Goal: Task Accomplishment & Management: Manage account settings

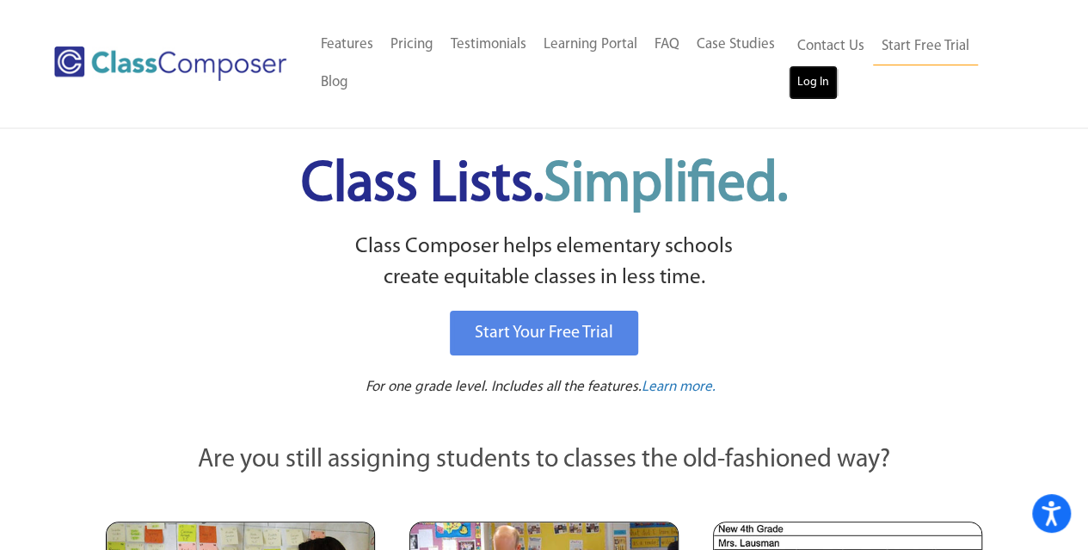
click at [804, 92] on link "Log In" at bounding box center [813, 82] width 49 height 34
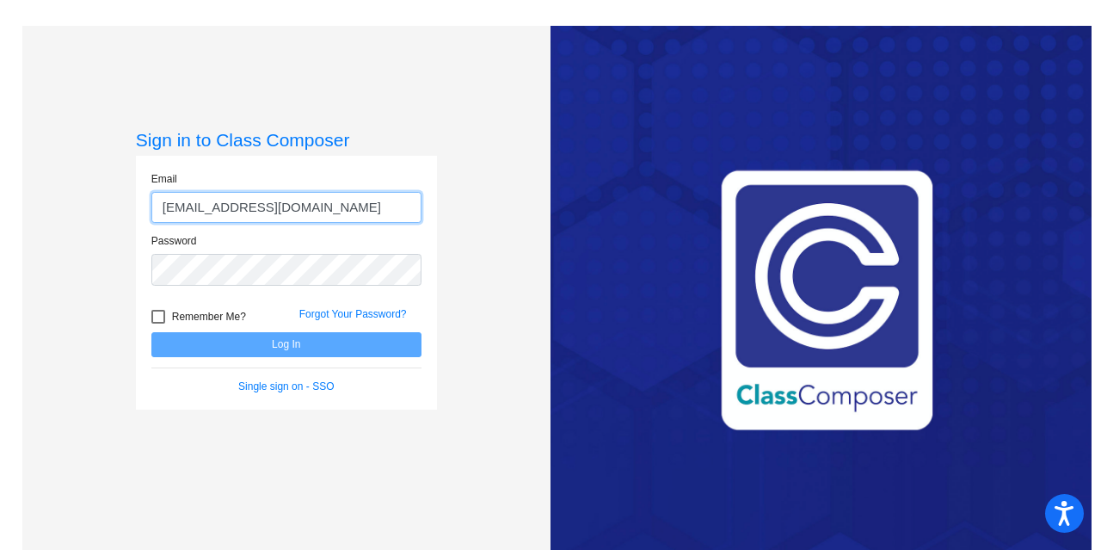
type input "[EMAIL_ADDRESS][DOMAIN_NAME]"
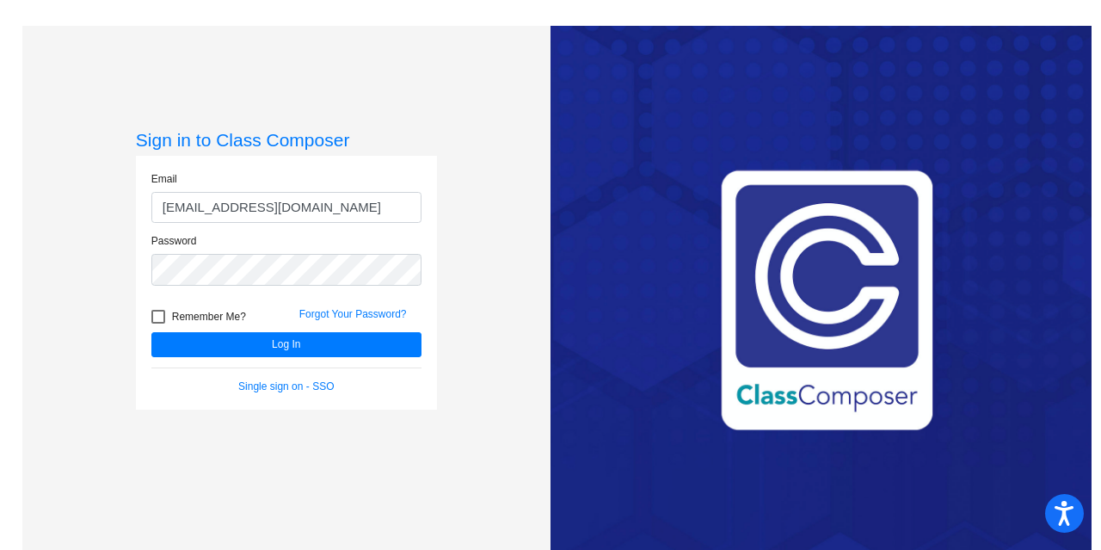
click at [160, 315] on div at bounding box center [158, 317] width 14 height 14
click at [158, 323] on input "Remember Me?" at bounding box center [157, 323] width 1 height 1
checkbox input "true"
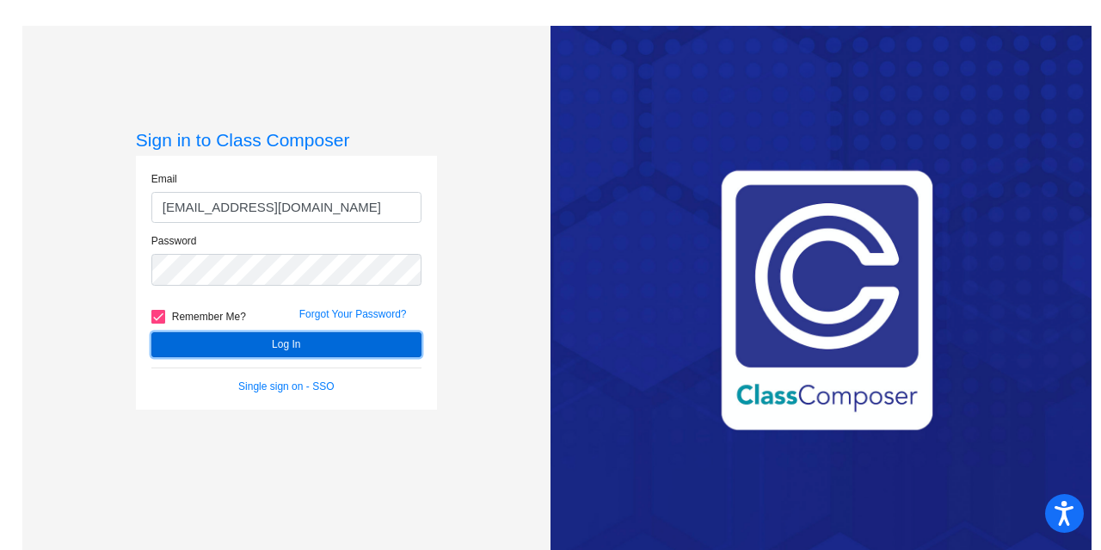
click at [238, 332] on button "Log In" at bounding box center [286, 344] width 270 height 25
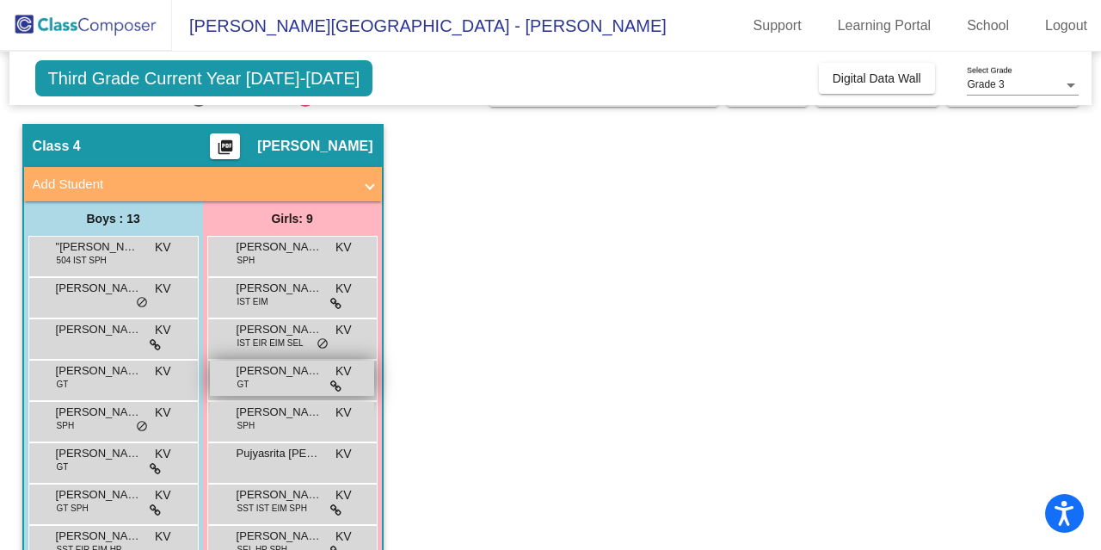
scroll to position [41, 0]
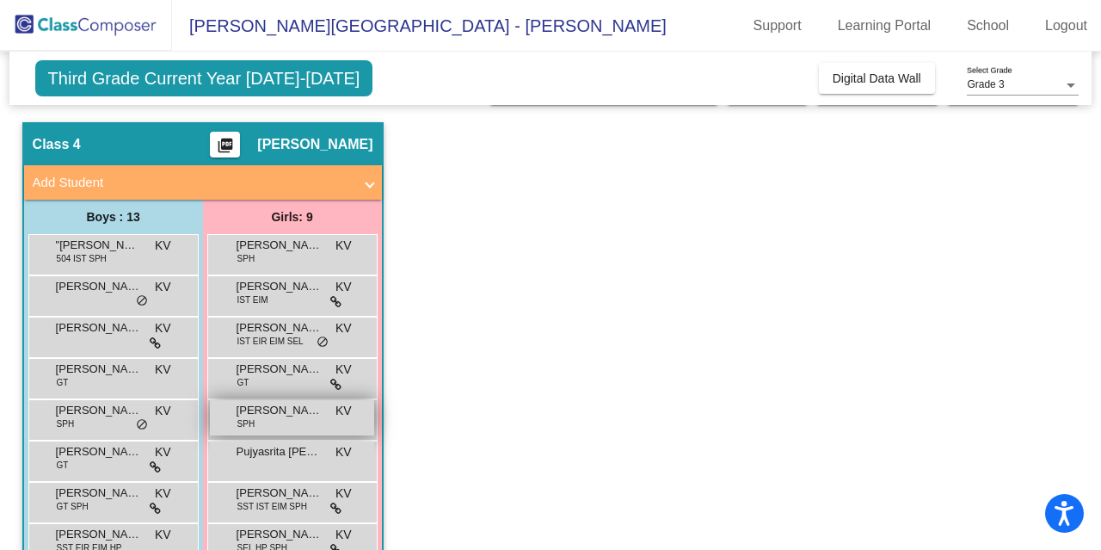
click at [244, 409] on span "[PERSON_NAME]" at bounding box center [280, 410] width 86 height 17
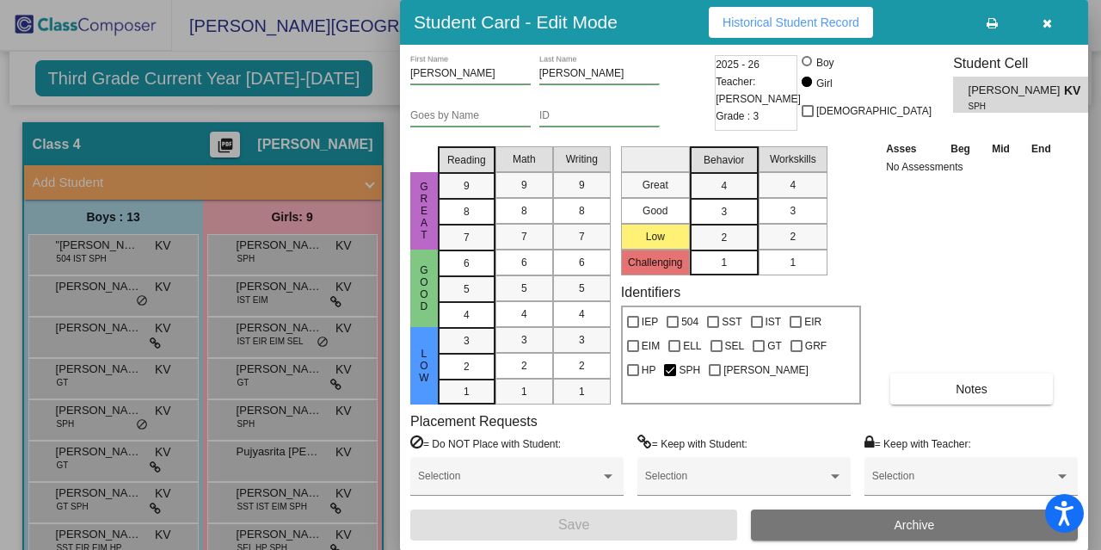
click at [808, 20] on span "Historical Student Record" at bounding box center [791, 22] width 137 height 14
